Goal: Transaction & Acquisition: Purchase product/service

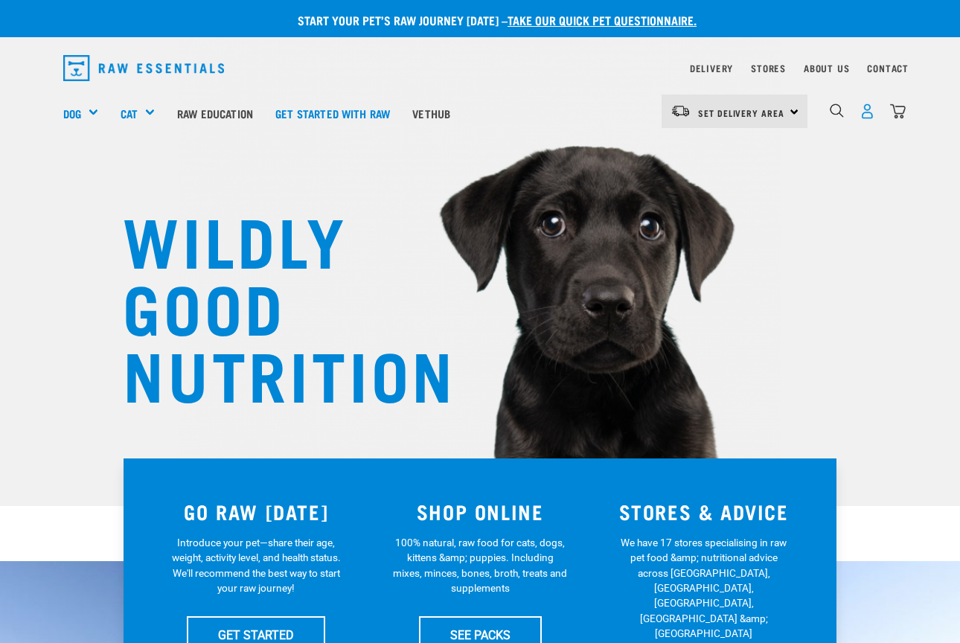
click at [870, 112] on img "dropdown navigation" at bounding box center [868, 111] width 16 height 16
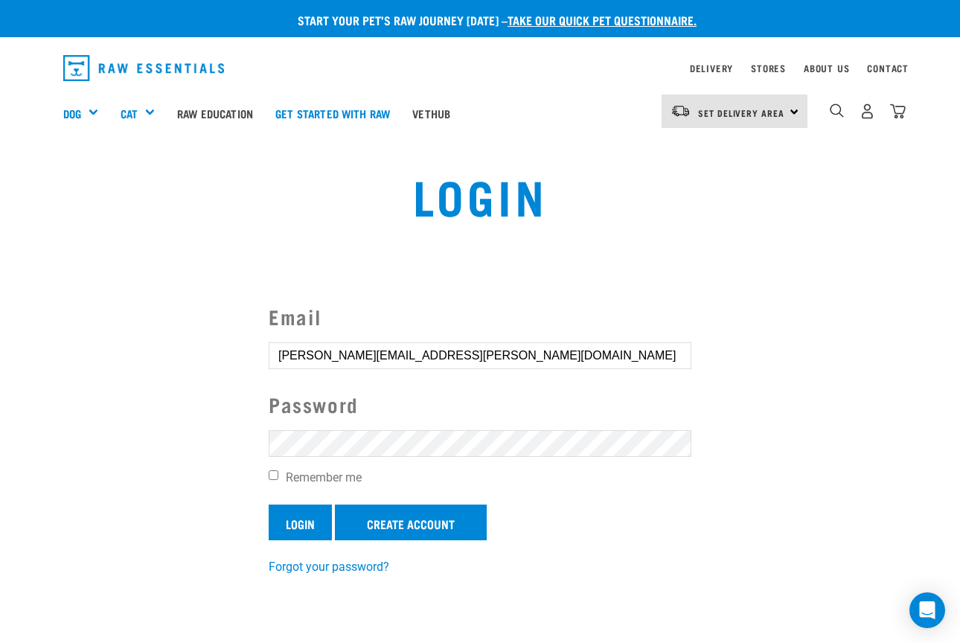
click at [289, 535] on input "Login" at bounding box center [300, 523] width 63 height 36
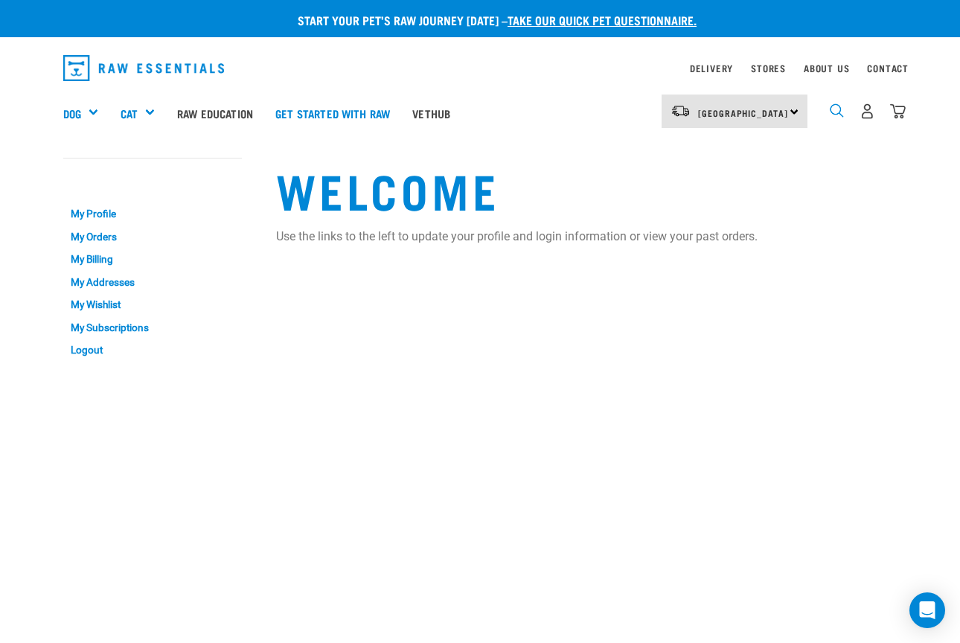
click at [836, 110] on img "dropdown navigation" at bounding box center [837, 110] width 14 height 14
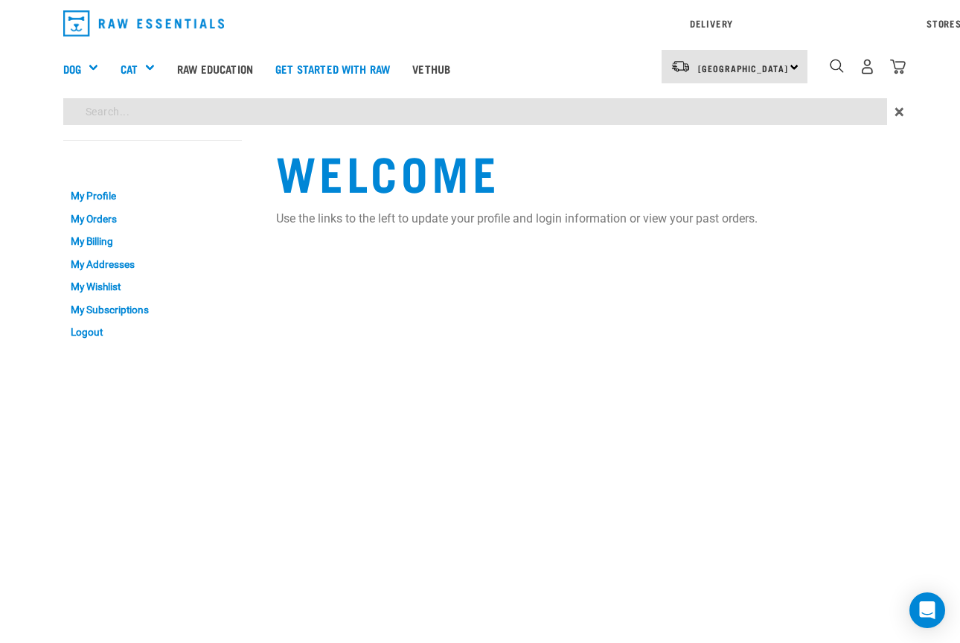
click at [692, 159] on div "Start your pet’s raw journey today – take our quick pet questionnaire. Delivery…" at bounding box center [480, 175] width 960 height 351
type input "Raw essentials"
click at [180, 108] on input "Raw essentials" at bounding box center [475, 111] width 824 height 27
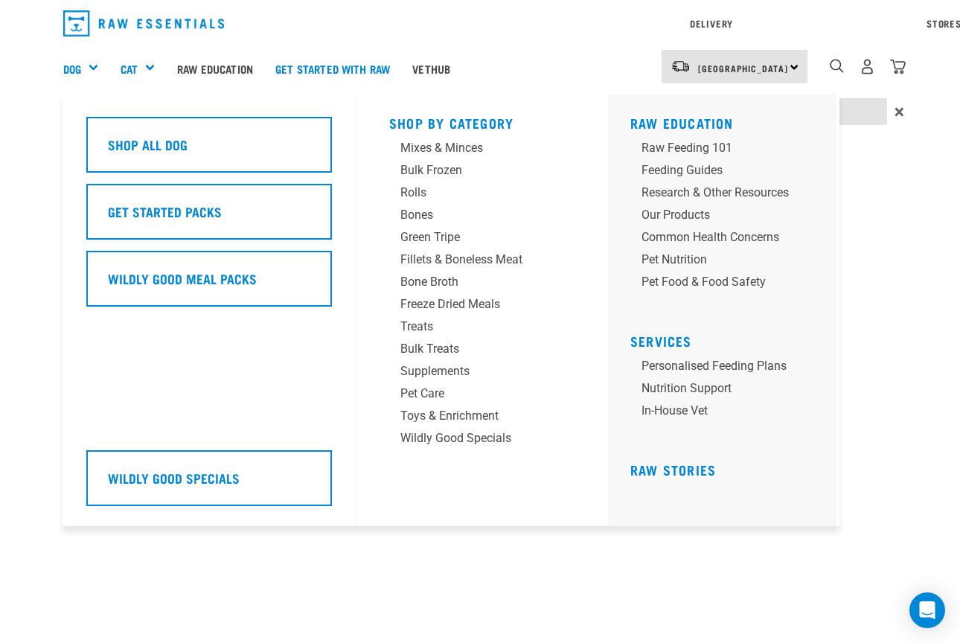
click at [91, 70] on div "Delivery Stores About Us Contact North Island" at bounding box center [480, 66] width 960 height 133
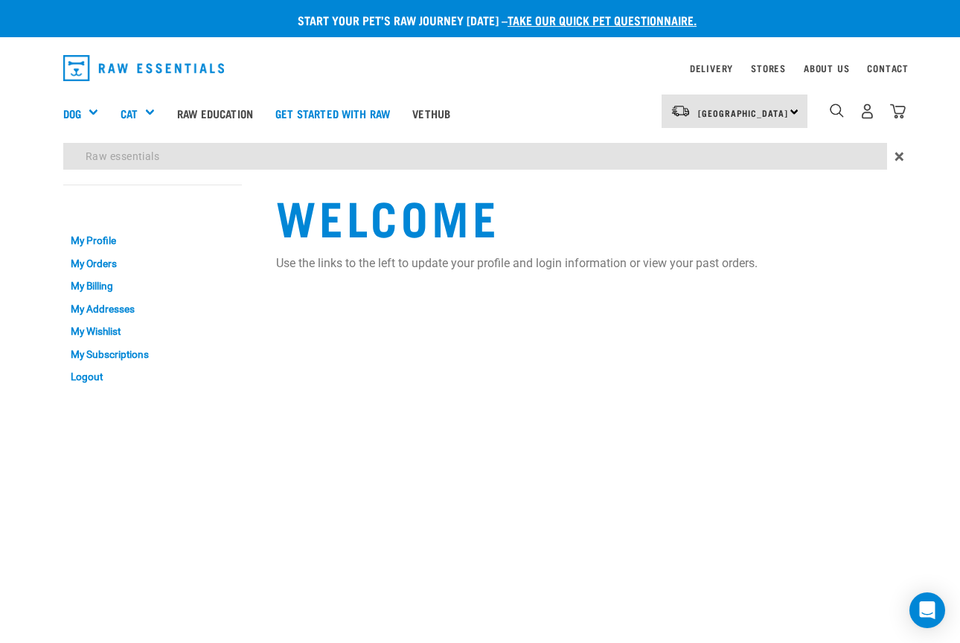
click at [97, 66] on img "dropdown navigation" at bounding box center [143, 68] width 161 height 26
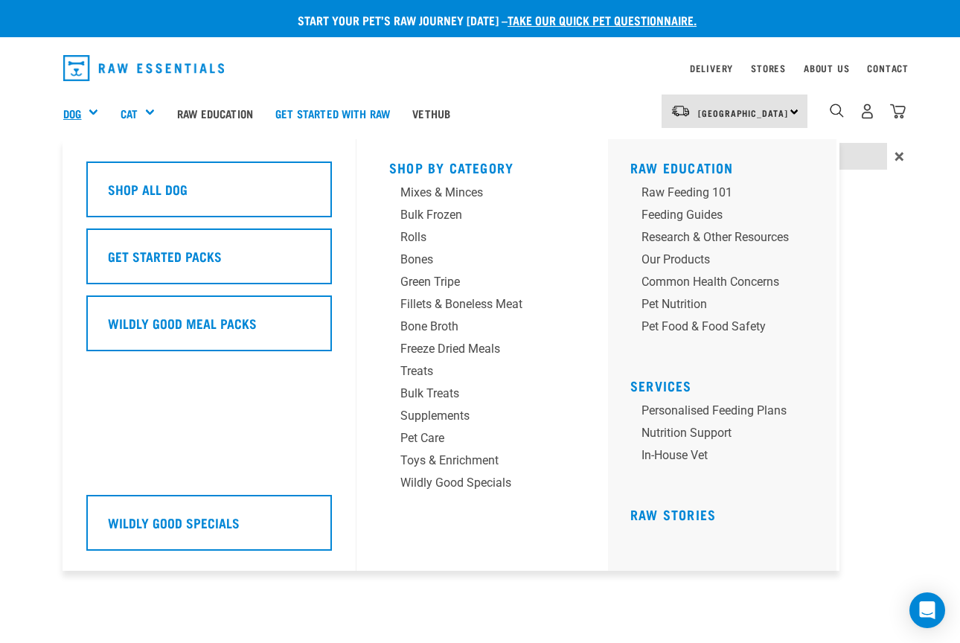
click at [77, 107] on link "Dog" at bounding box center [72, 113] width 18 height 17
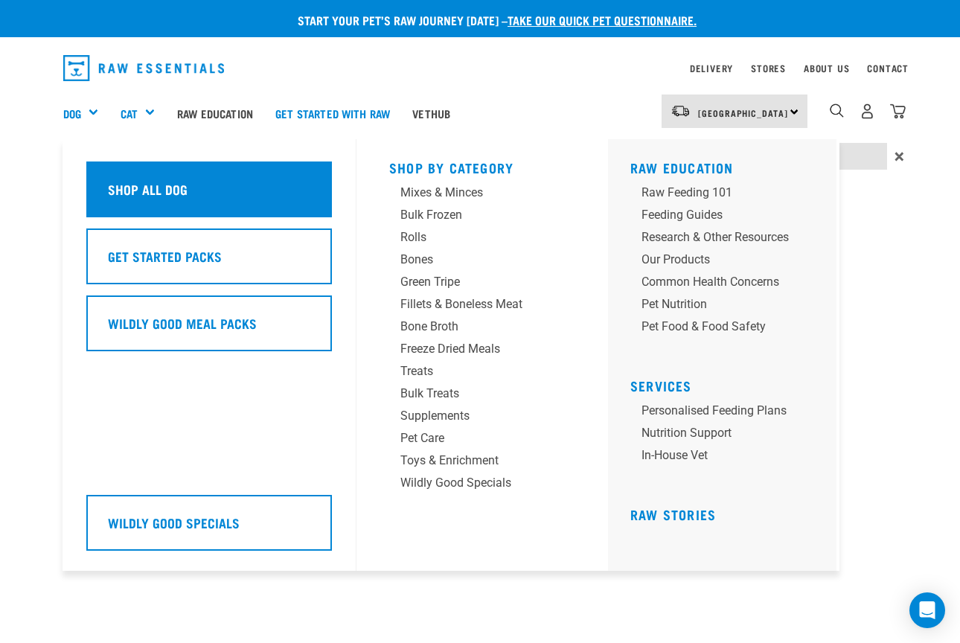
click at [182, 192] on h5 "Shop All Dog" at bounding box center [148, 188] width 80 height 19
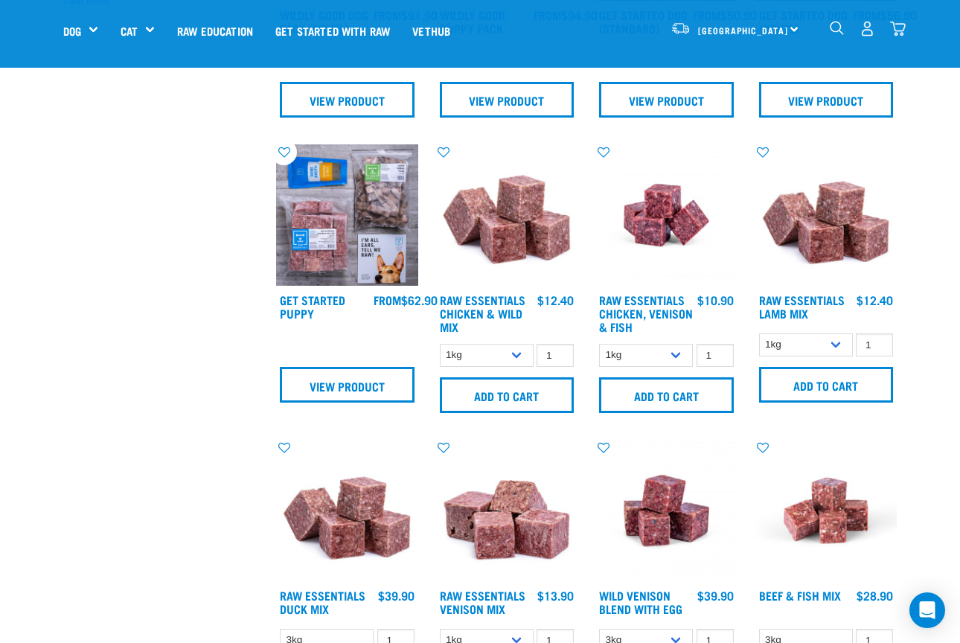
scroll to position [539, 0]
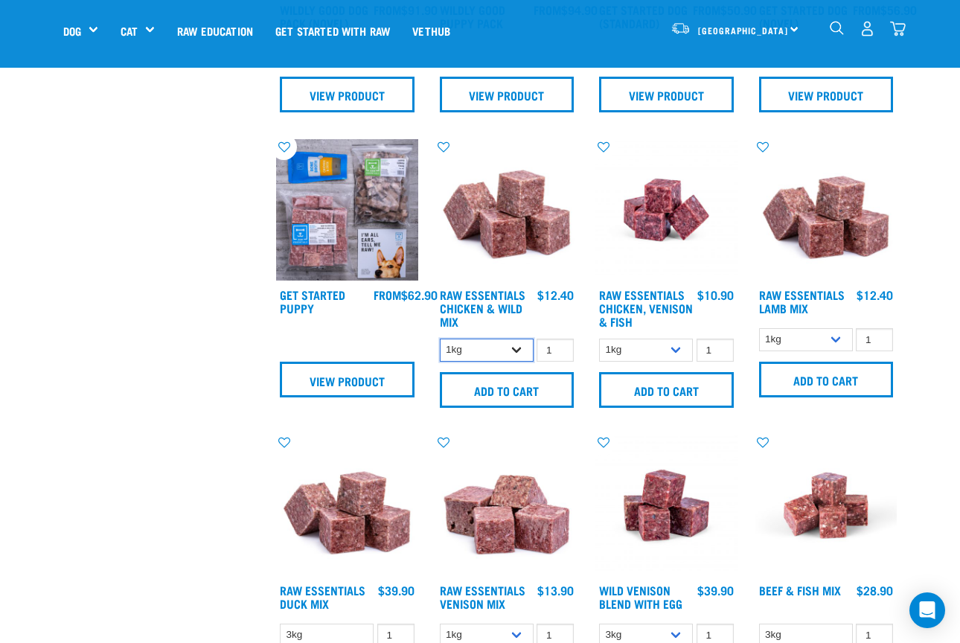
select select "709"
select select "28665"
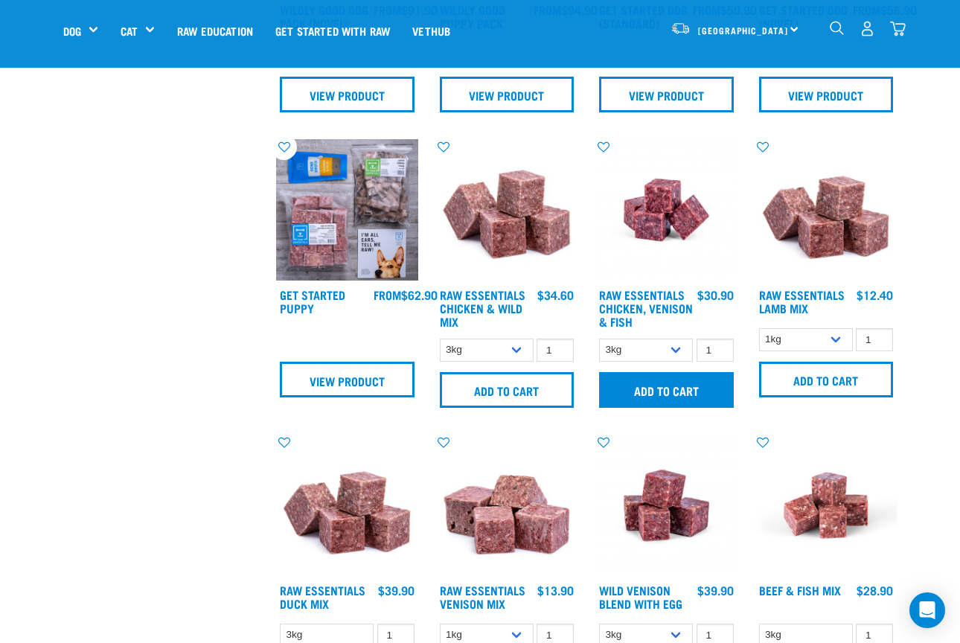
click at [668, 408] on input "Add to cart" at bounding box center [666, 390] width 135 height 36
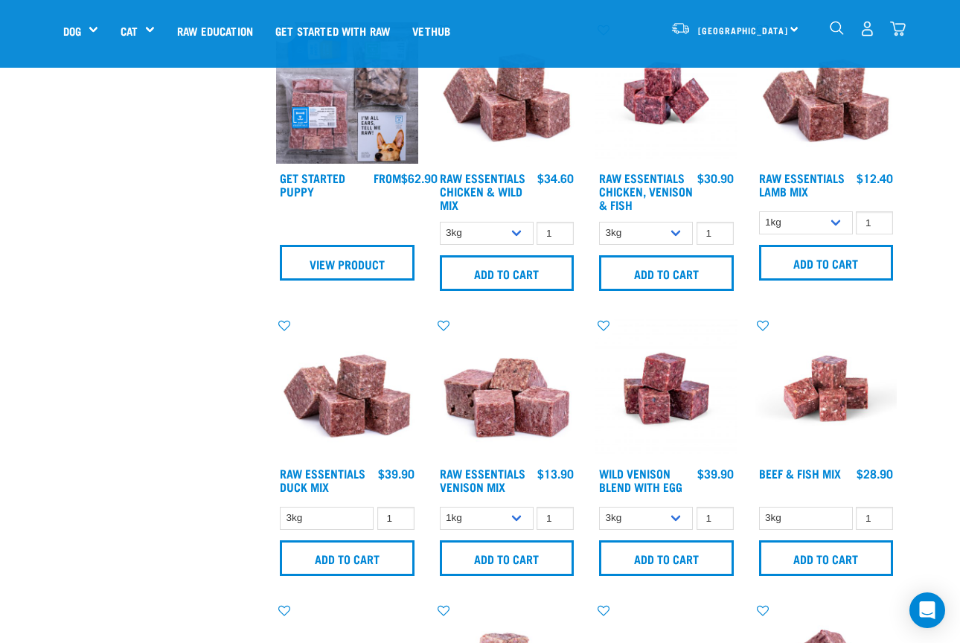
scroll to position [656, 0]
select select "24"
click at [848, 281] on input "Add to cart" at bounding box center [826, 263] width 135 height 36
click at [686, 291] on input "Add to cart" at bounding box center [666, 273] width 135 height 36
click at [494, 291] on input "Add to cart" at bounding box center [507, 273] width 135 height 36
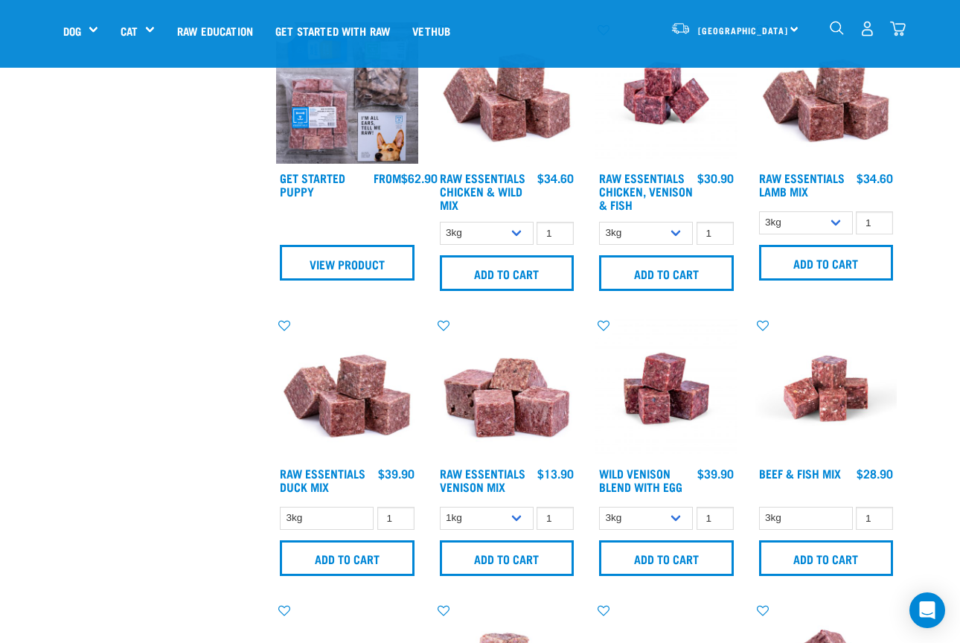
click at [898, 26] on img "dropdown navigation" at bounding box center [898, 29] width 16 height 16
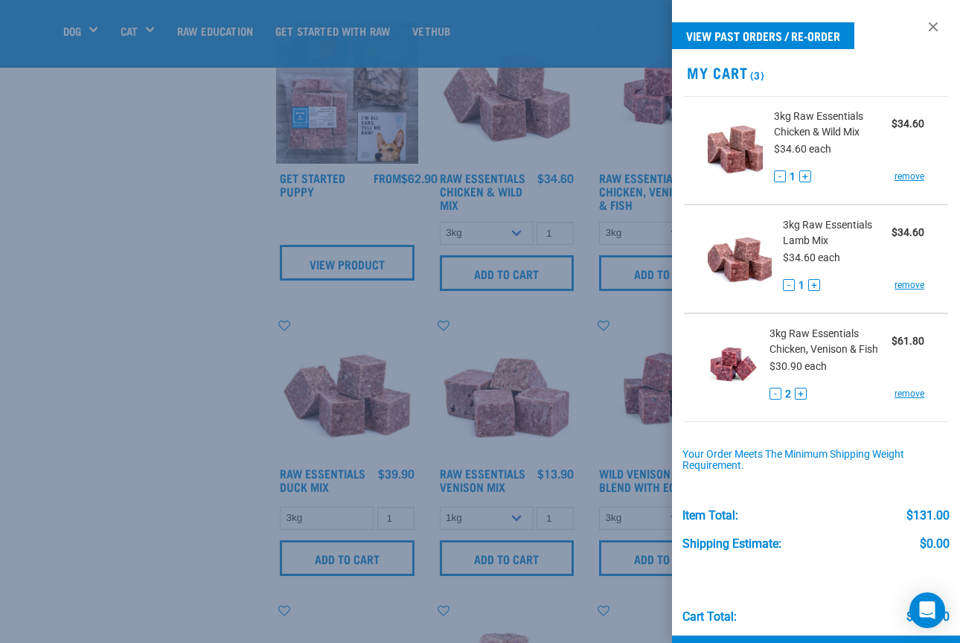
click at [775, 396] on button "-" at bounding box center [776, 394] width 12 height 12
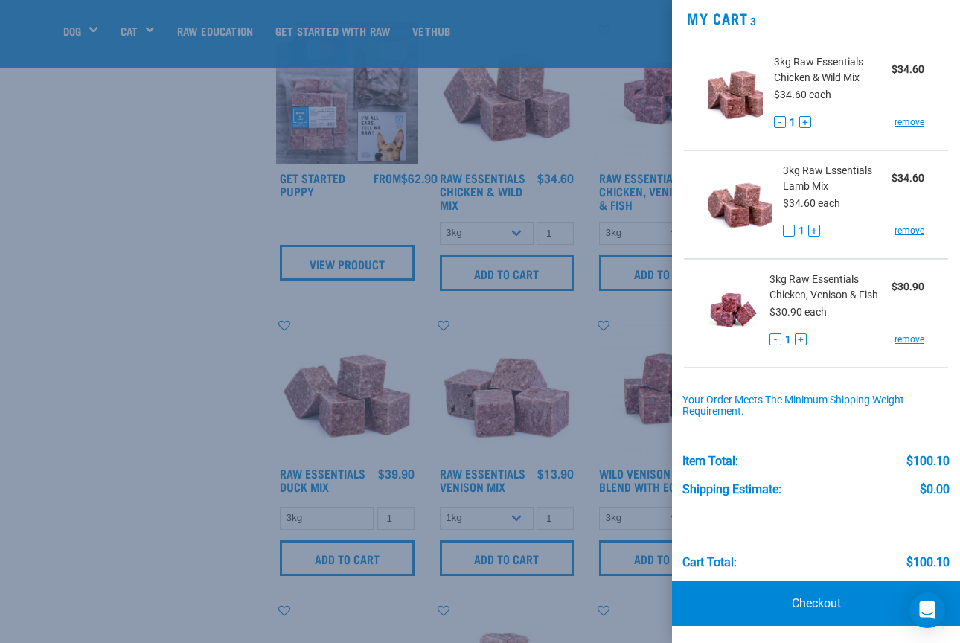
scroll to position [54, 0]
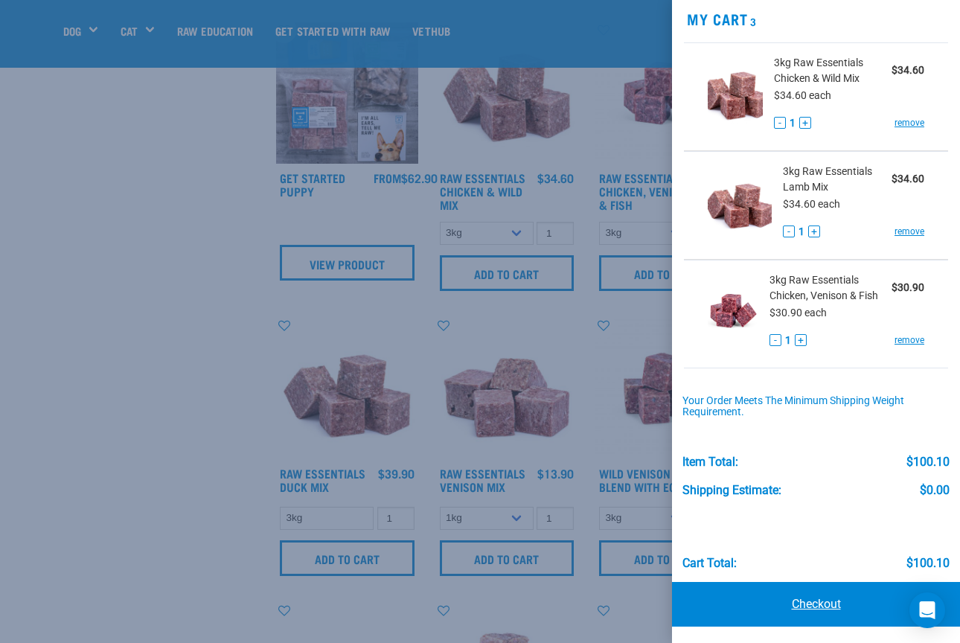
click at [795, 602] on link "Checkout" at bounding box center [816, 604] width 288 height 45
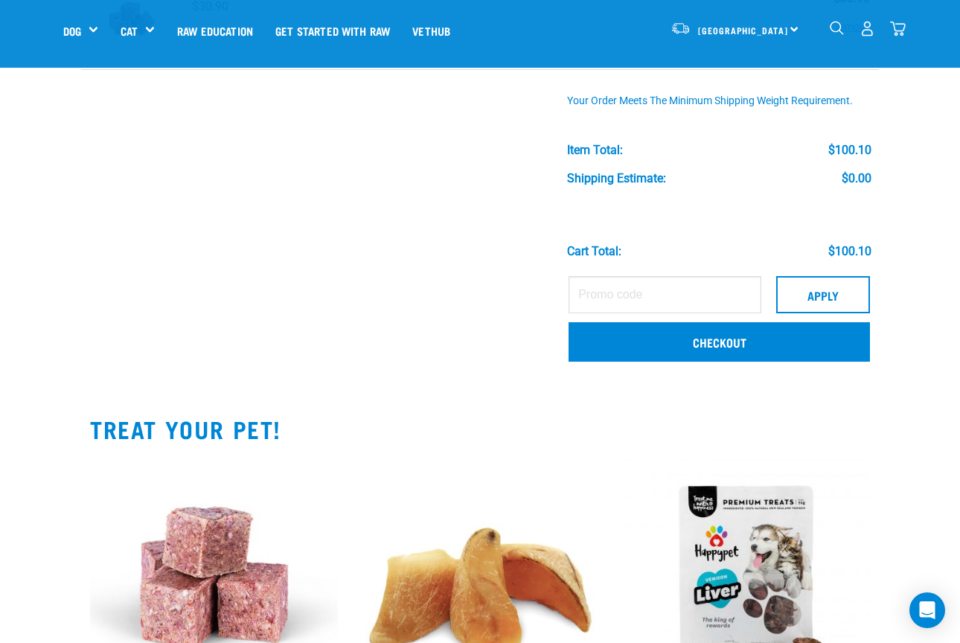
scroll to position [354, 0]
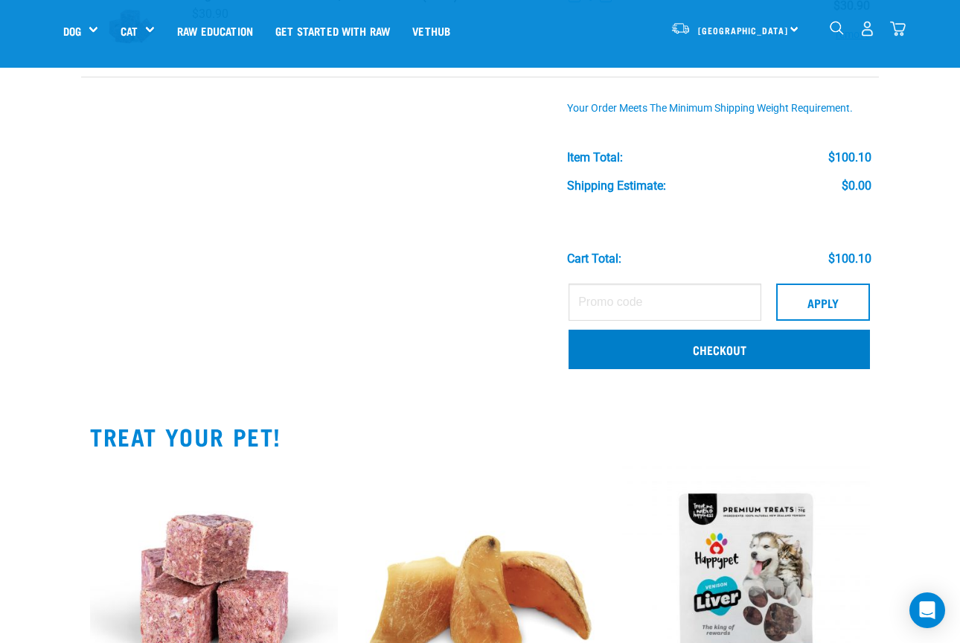
click at [698, 346] on link "Checkout" at bounding box center [720, 349] width 302 height 39
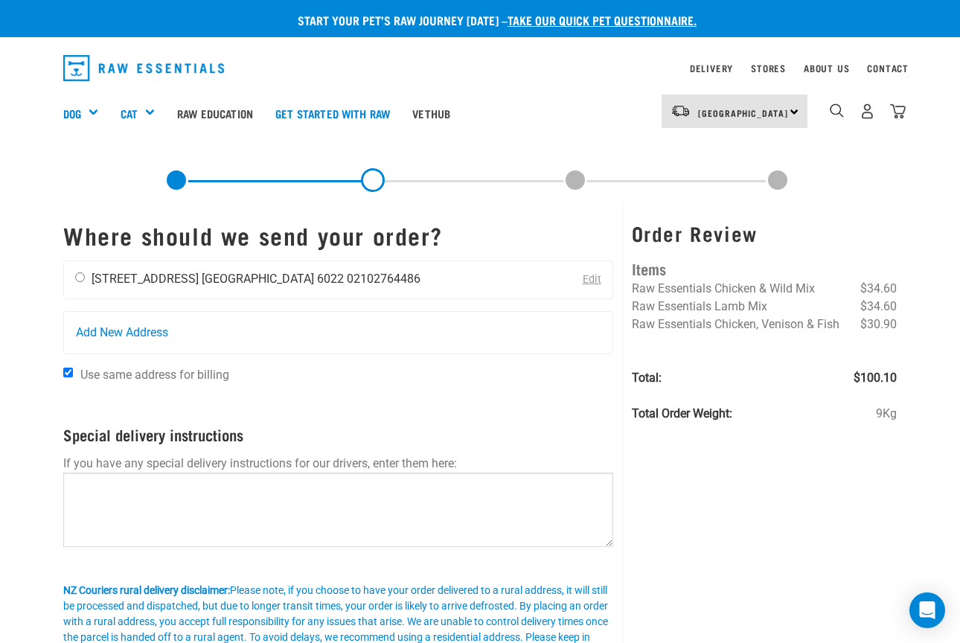
click at [83, 282] on input "radio" at bounding box center [80, 277] width 10 height 10
radio input "true"
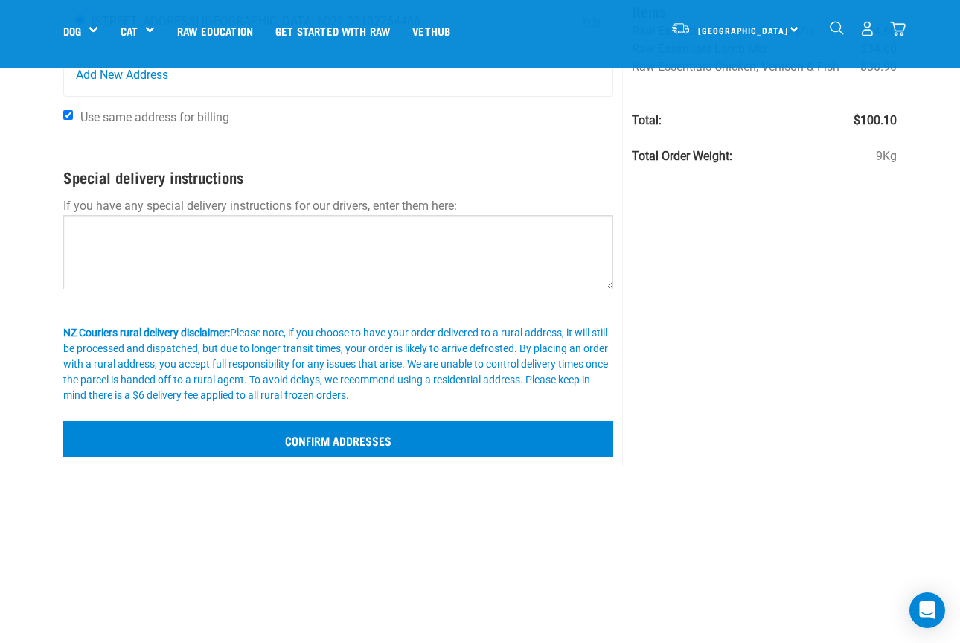
scroll to position [159, 0]
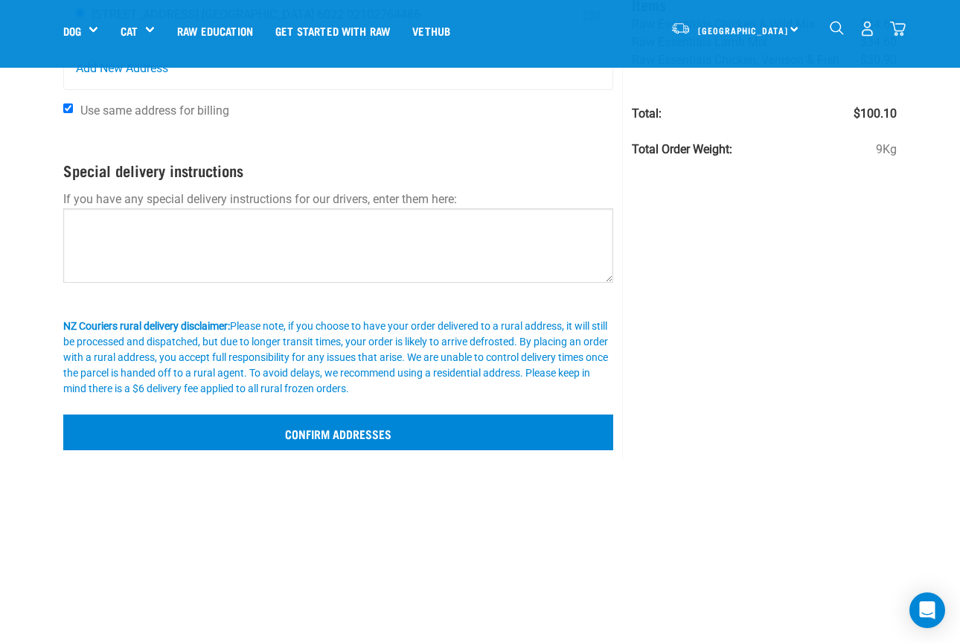
click at [412, 432] on input "Confirm addresses" at bounding box center [338, 433] width 550 height 36
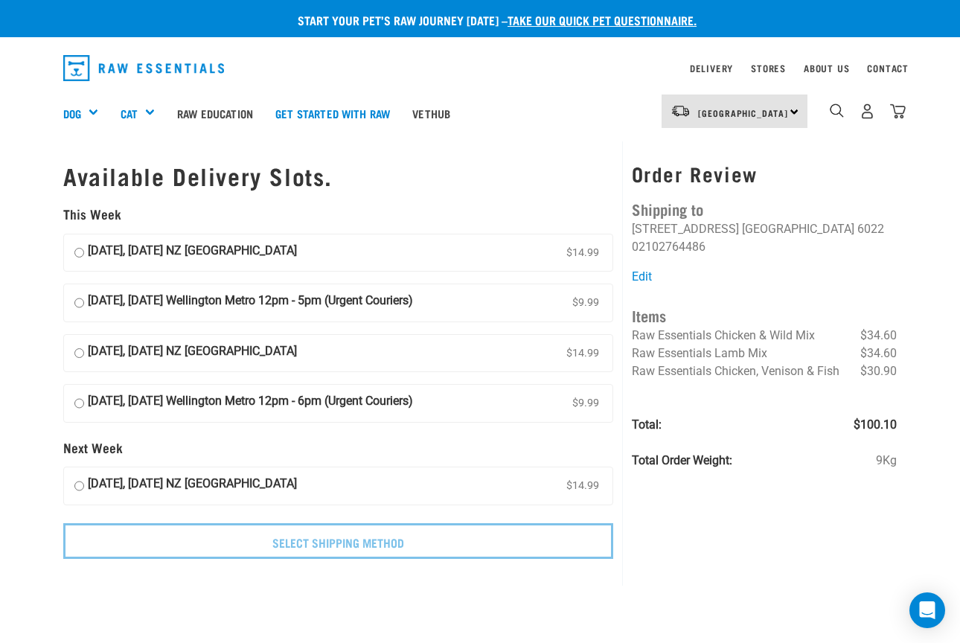
click at [80, 297] on input "04 September, Thursday Wellington Metro 12pm - 5pm (Urgent Couriers) $9.99" at bounding box center [79, 303] width 10 height 22
radio input "true"
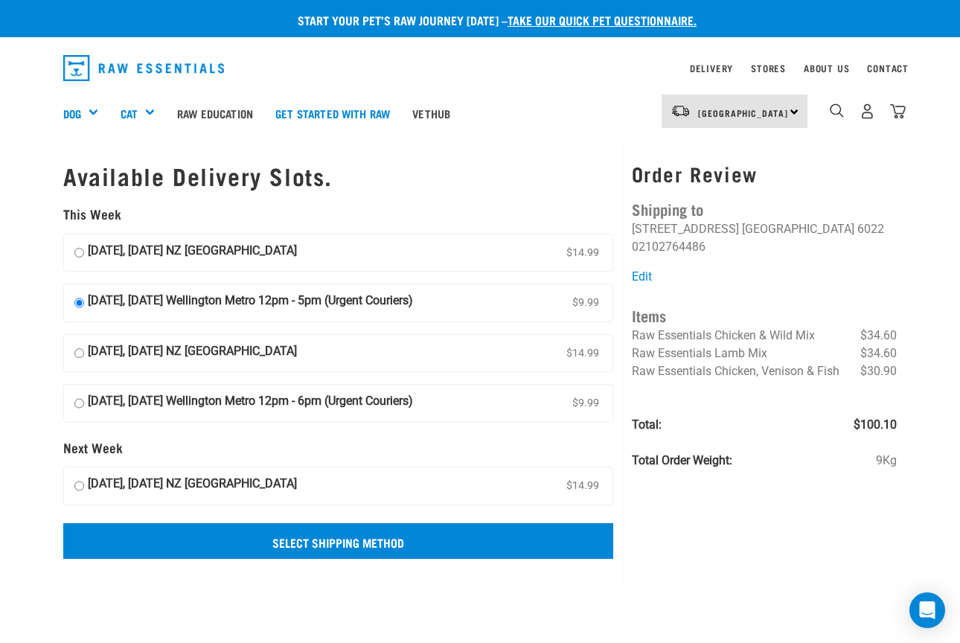
click at [358, 541] on input "Select Shipping Method" at bounding box center [338, 541] width 550 height 36
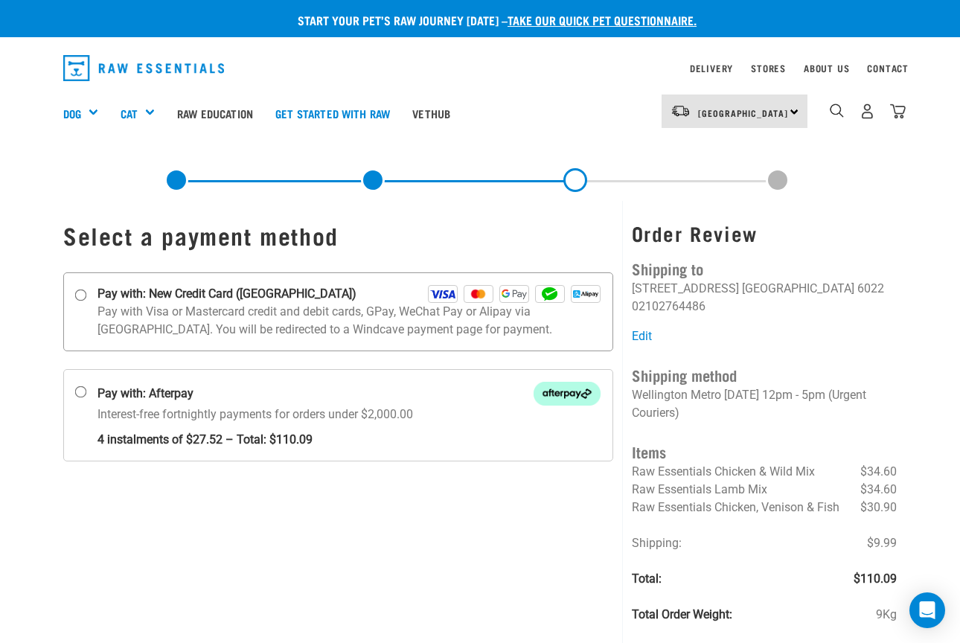
click at [82, 292] on input "Pay with: New Credit Card ([GEOGRAPHIC_DATA])" at bounding box center [81, 295] width 12 height 12
radio input "true"
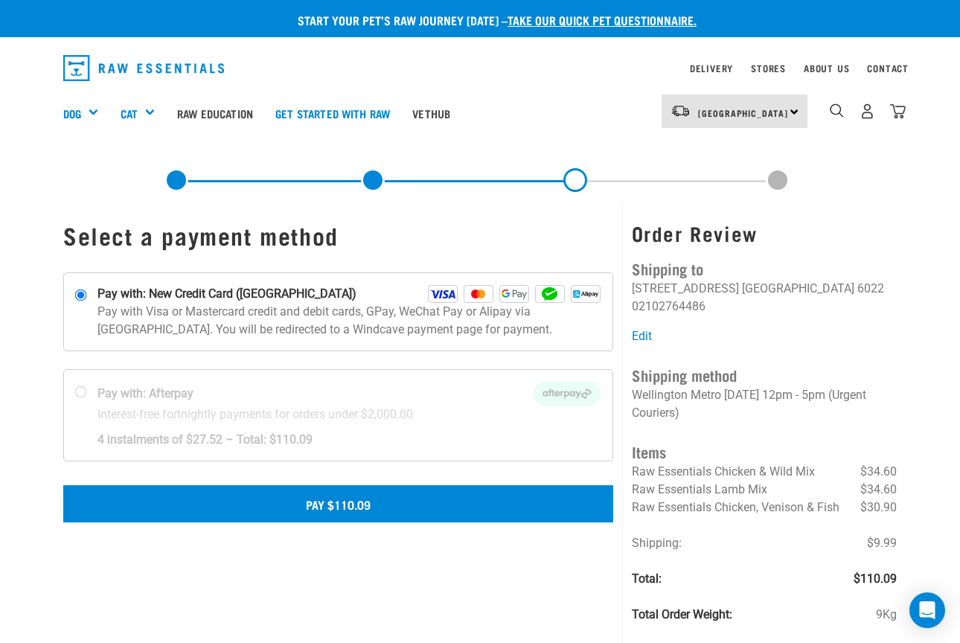
click at [338, 506] on button "Pay $110.09" at bounding box center [338, 503] width 550 height 37
